Goal: Navigation & Orientation: Find specific page/section

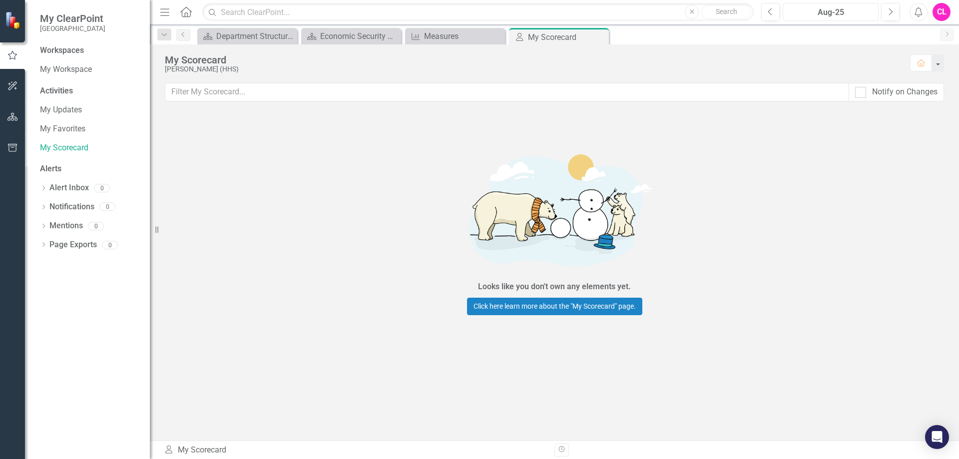
click at [853, 15] on div "Aug-25" at bounding box center [831, 12] width 89 height 12
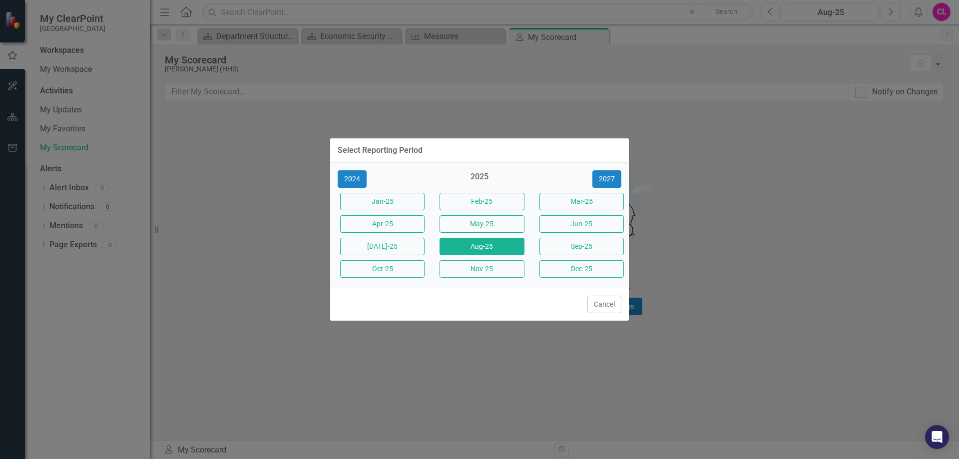
click at [280, 126] on div "Select Reporting Period 2024 2025 [DATE]-25 Feb-25 Mar-25 Apr-25 May-25 Jun-25 …" at bounding box center [479, 229] width 959 height 459
click at [485, 239] on button "Aug-25" at bounding box center [482, 246] width 84 height 17
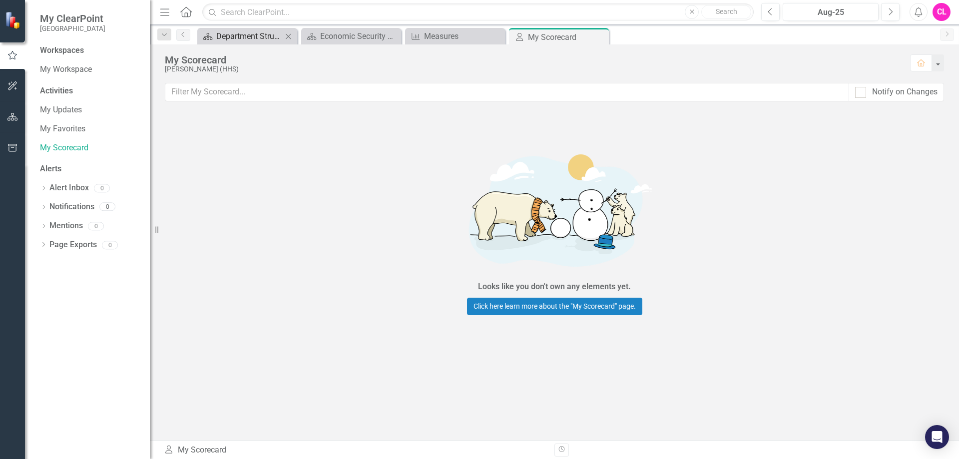
click at [258, 36] on div "Department Structure & Strategic Results" at bounding box center [249, 36] width 66 height 12
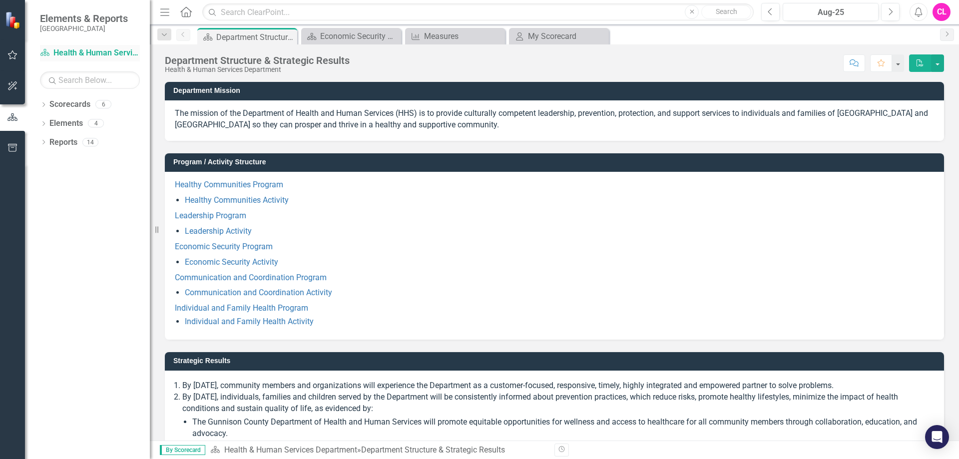
click at [102, 54] on link "Scorecard Health & Human Services Department" at bounding box center [90, 52] width 100 height 11
click at [43, 104] on icon "Dropdown" at bounding box center [43, 105] width 7 height 5
click at [47, 124] on icon "Dropdown" at bounding box center [48, 123] width 7 height 6
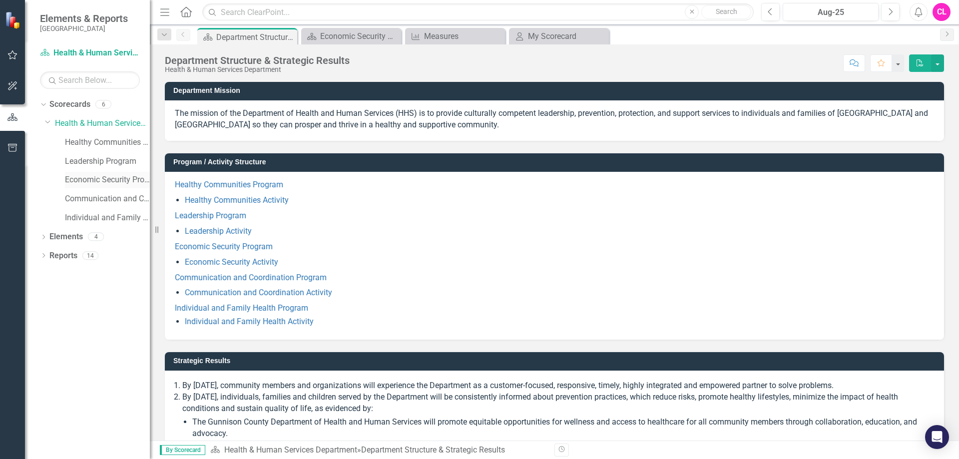
click at [95, 178] on link "Economic Security Program" at bounding box center [107, 179] width 85 height 11
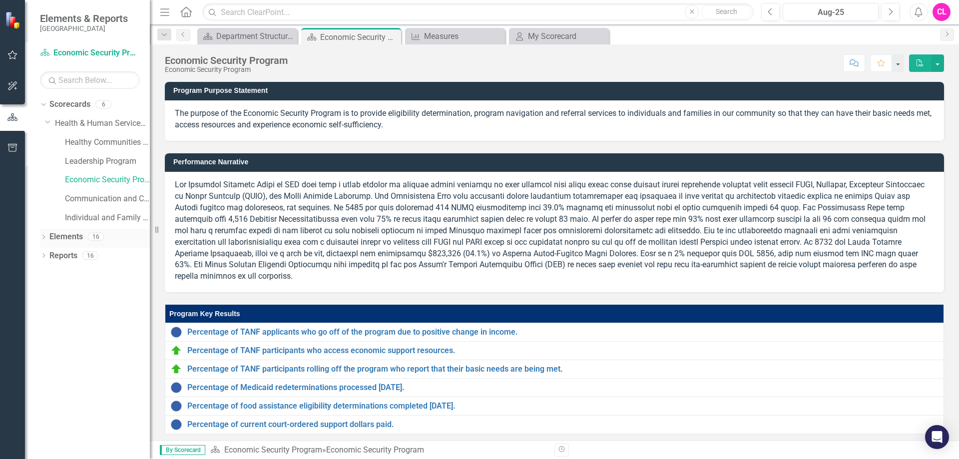
click at [41, 235] on icon "Dropdown" at bounding box center [43, 237] width 7 height 5
click at [80, 311] on link "Competency Competencies" at bounding box center [86, 312] width 65 height 11
click at [89, 312] on link "Competency Competencies" at bounding box center [86, 312] width 65 height 11
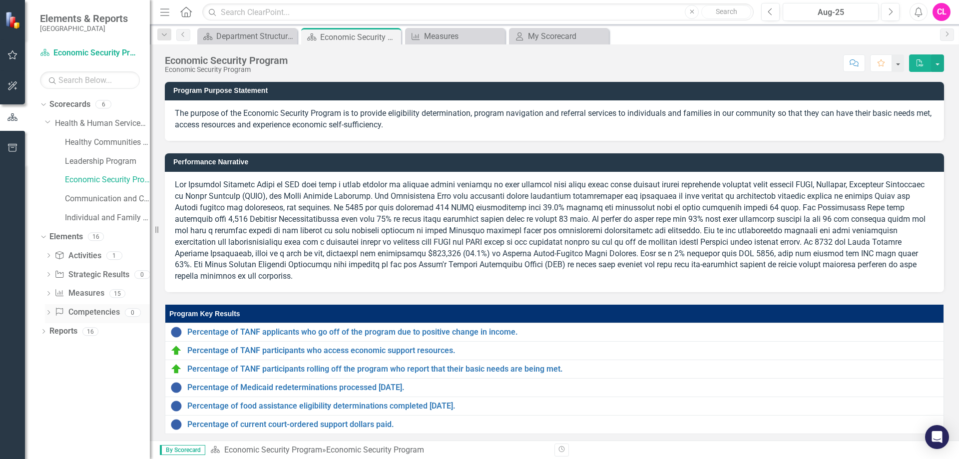
click at [48, 311] on icon "Dropdown" at bounding box center [48, 313] width 7 height 5
click at [90, 312] on link "Competency Competencies" at bounding box center [86, 312] width 65 height 11
click at [44, 331] on icon "Dropdown" at bounding box center [43, 332] width 7 height 5
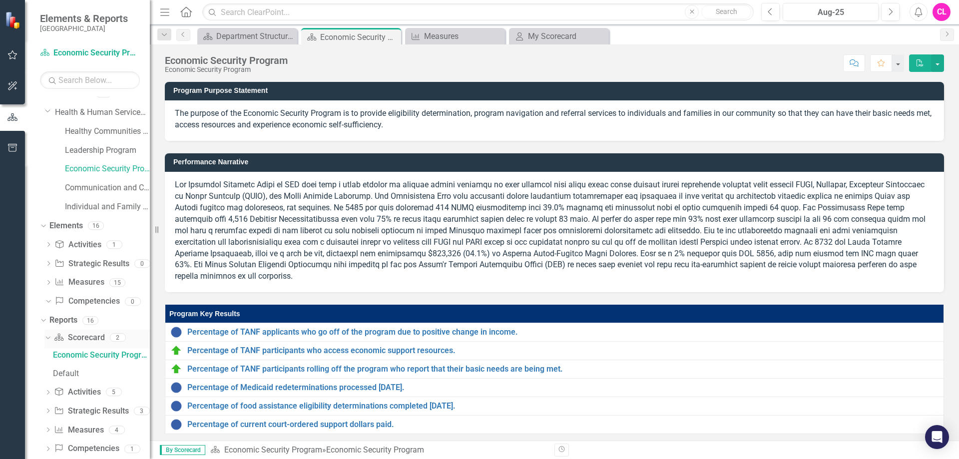
scroll to position [26, 0]
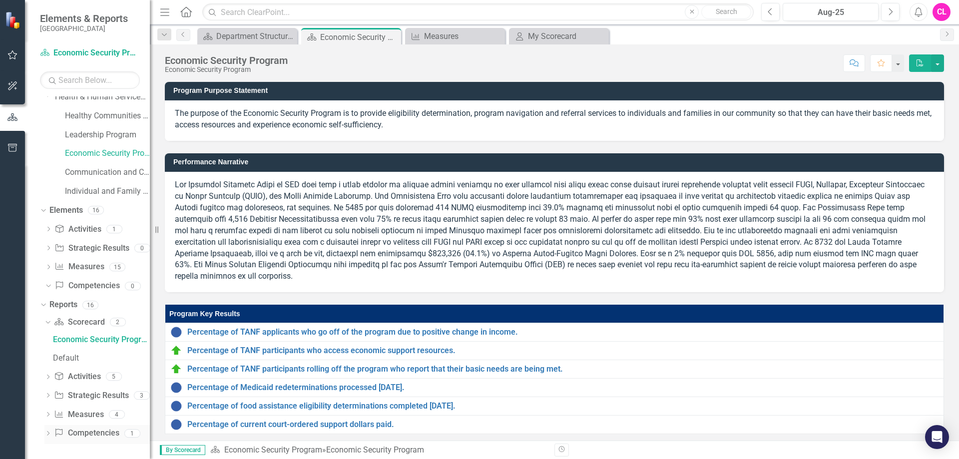
click at [103, 435] on link "Competency Competencies" at bounding box center [86, 433] width 65 height 11
click at [95, 433] on link "Competency Competencies" at bounding box center [86, 433] width 65 height 11
click at [96, 411] on link "Measure Measures" at bounding box center [78, 414] width 49 height 11
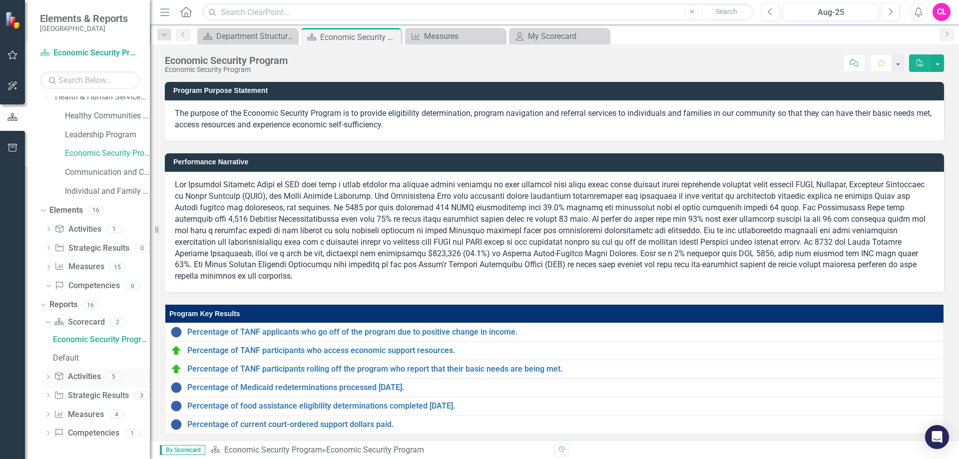
click at [86, 383] on div "Activity Activities" at bounding box center [77, 377] width 46 height 16
click at [84, 325] on link "Scorecard Scorecard" at bounding box center [79, 322] width 50 height 11
click at [95, 183] on div "Individual and Family Health Program" at bounding box center [107, 191] width 85 height 16
click at [92, 193] on link "Individual and Family Health Program" at bounding box center [107, 191] width 85 height 11
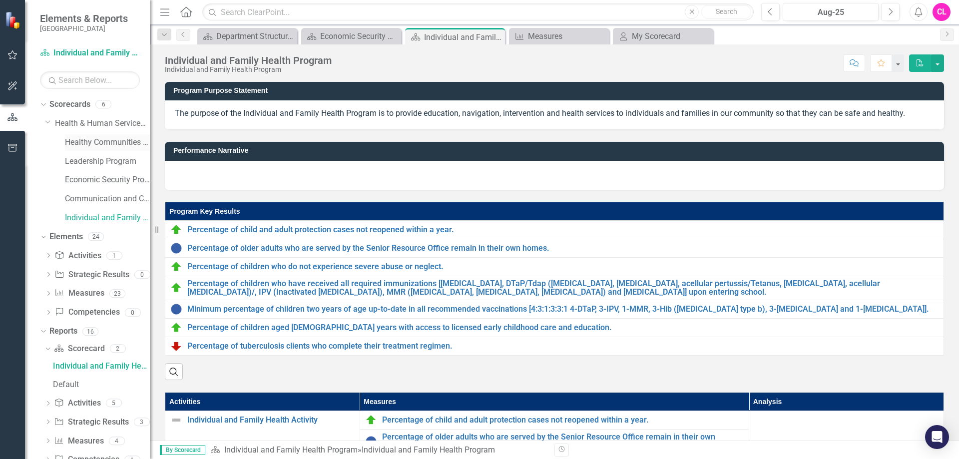
click at [100, 141] on link "Healthy Communities Program" at bounding box center [107, 142] width 85 height 11
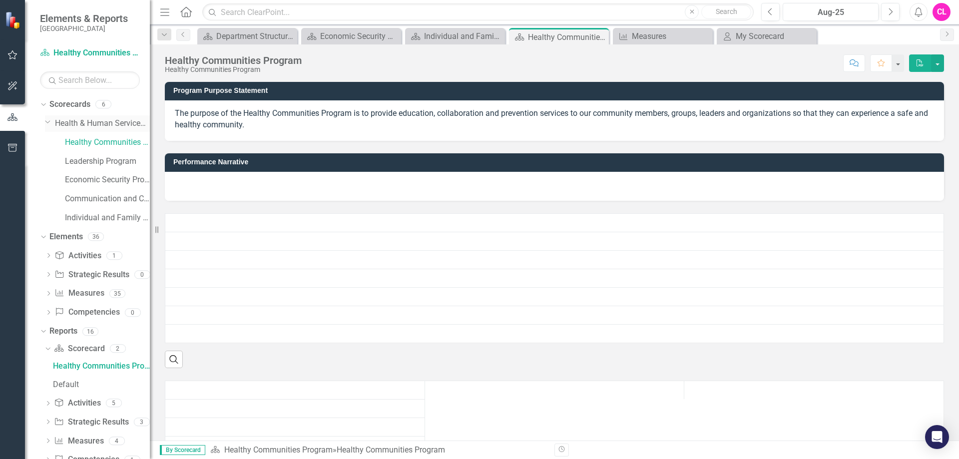
click at [84, 121] on link "Health & Human Services Department" at bounding box center [102, 123] width 95 height 11
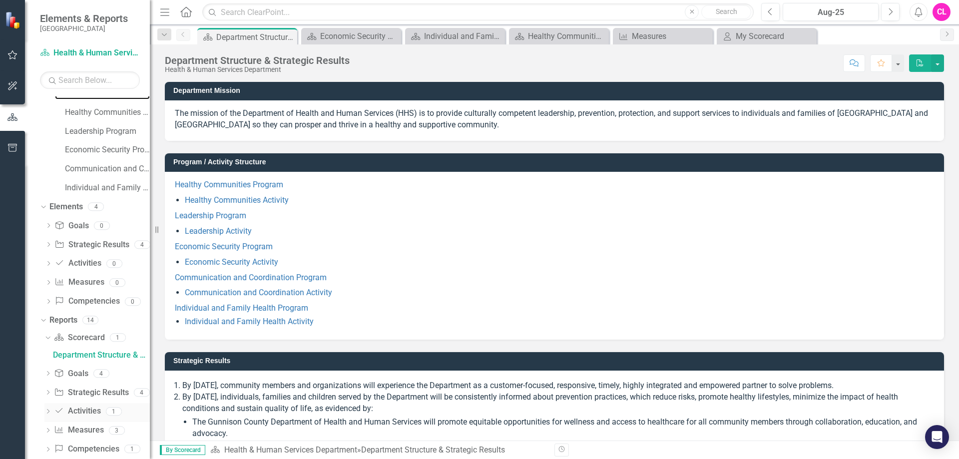
scroll to position [46, 0]
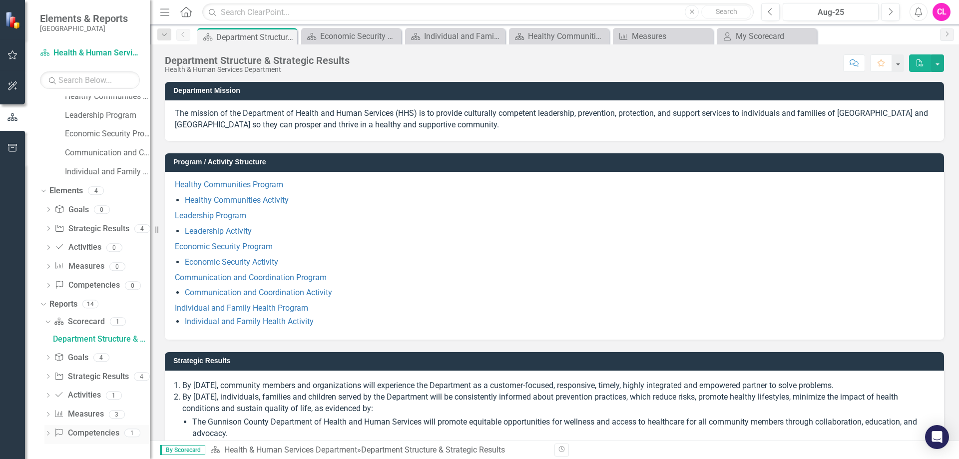
click at [47, 435] on icon "Dropdown" at bounding box center [47, 434] width 7 height 5
click at [85, 432] on div "Competencies" at bounding box center [101, 433] width 97 height 9
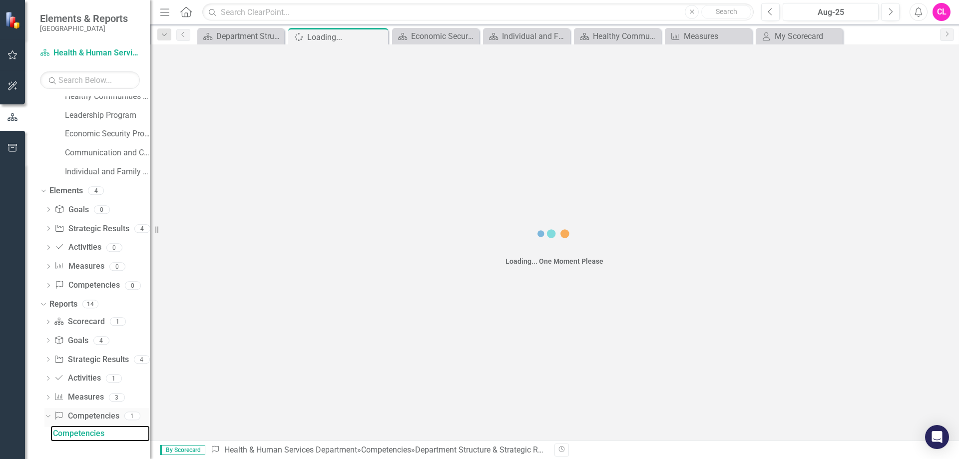
scroll to position [28, 0]
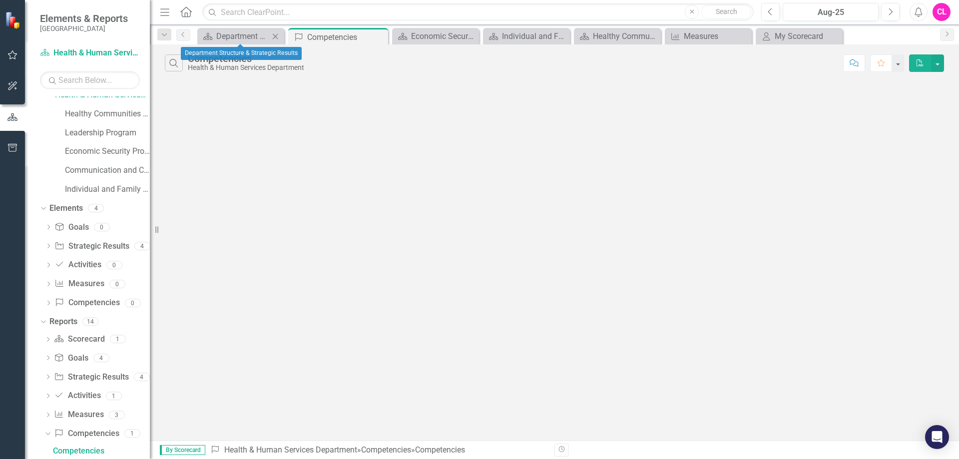
click at [276, 35] on icon "Close" at bounding box center [275, 36] width 10 height 8
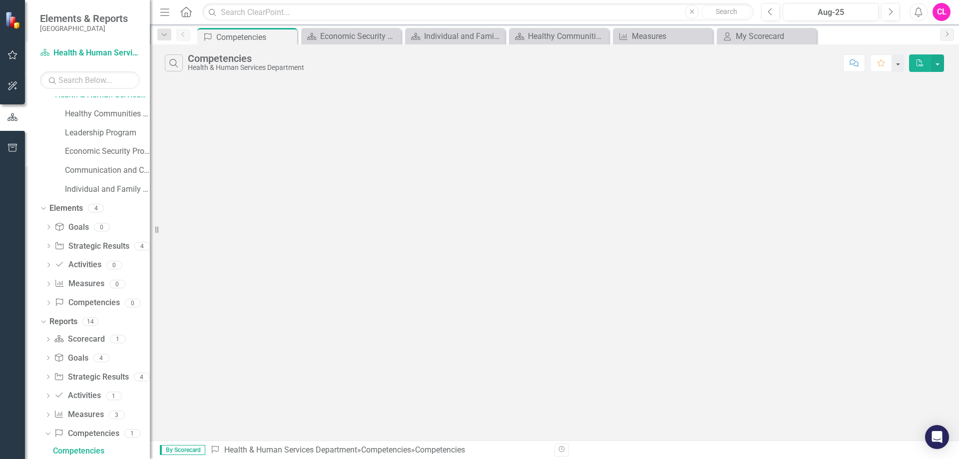
click at [0, 0] on icon "Pin" at bounding box center [0, 0] width 0 height 0
click at [290, 38] on icon "Pin" at bounding box center [288, 37] width 8 height 10
click at [286, 36] on icon "Close" at bounding box center [288, 37] width 10 height 8
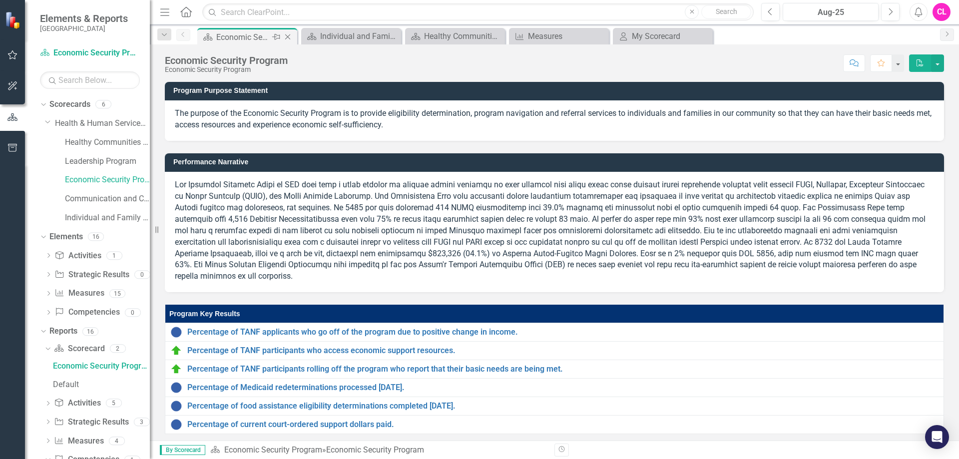
click at [290, 36] on icon "Close" at bounding box center [288, 37] width 10 height 8
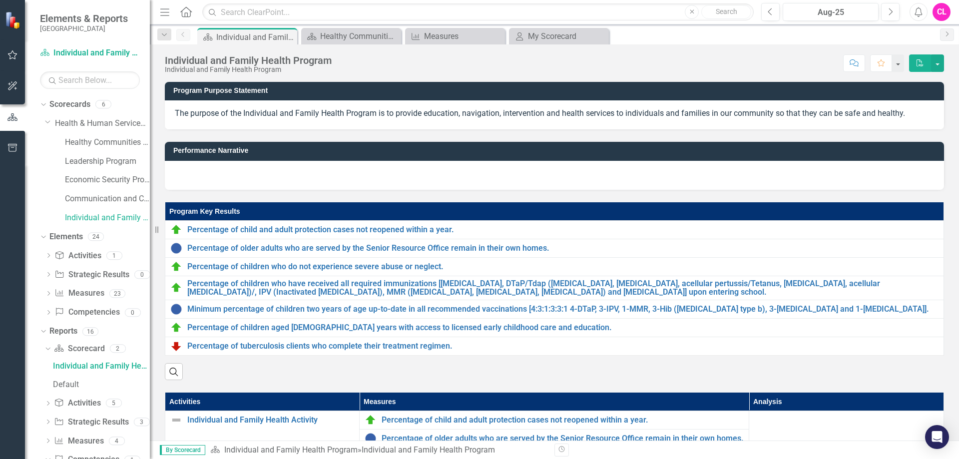
click at [0, 0] on icon "Close" at bounding box center [0, 0] width 0 height 0
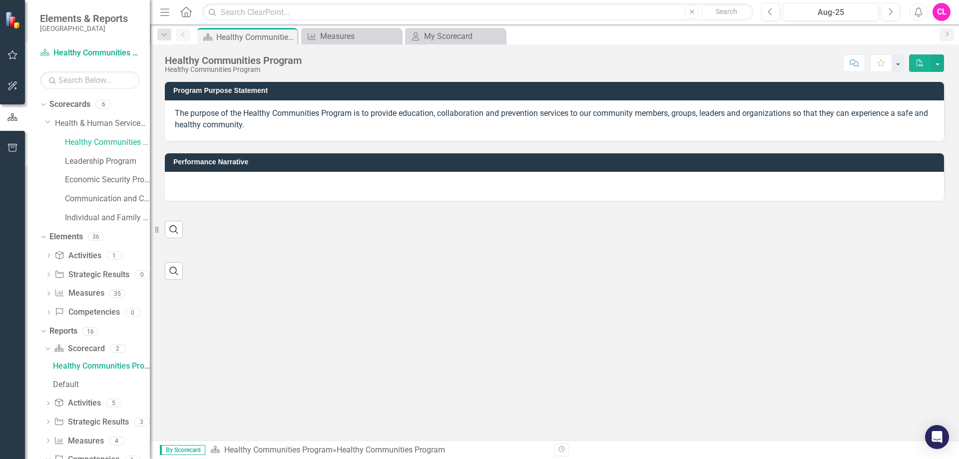
click at [0, 0] on icon "Close" at bounding box center [0, 0] width 0 height 0
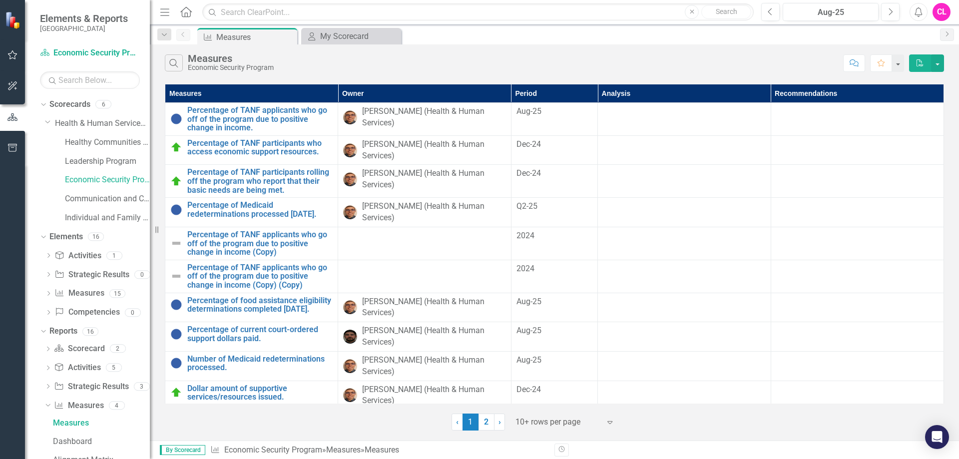
click at [0, 0] on icon "Close" at bounding box center [0, 0] width 0 height 0
